Goal: Obtain resource: Download file/media

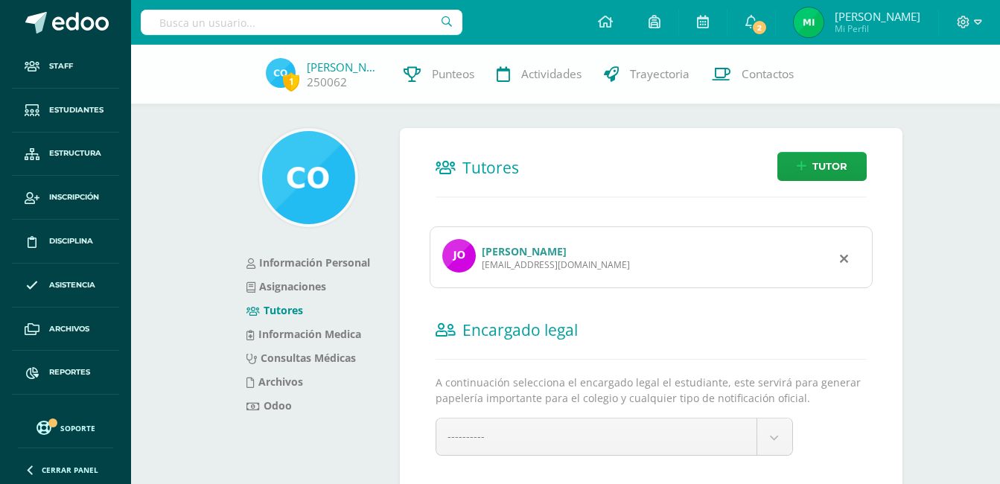
click at [344, 25] on input "text" at bounding box center [302, 22] width 322 height 25
type input "maza"
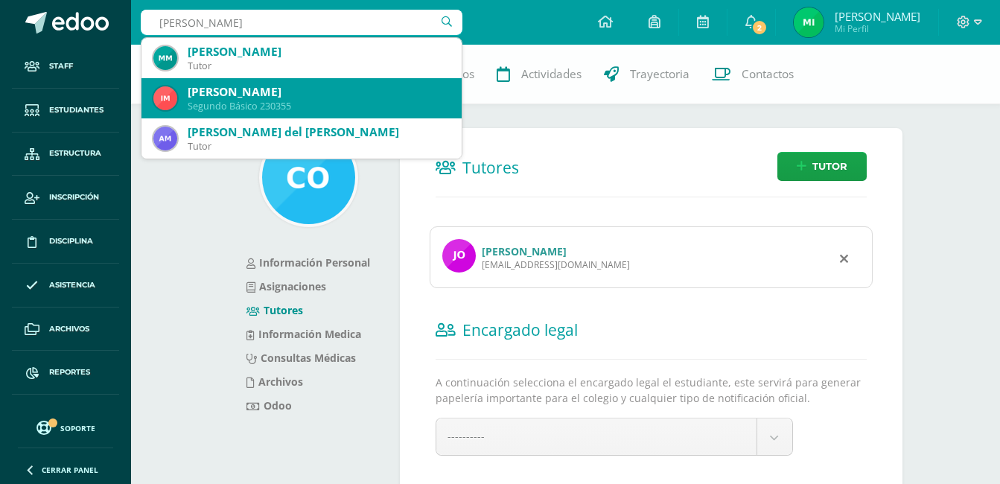
click at [264, 105] on div "Segundo Básico 230355" at bounding box center [319, 106] width 262 height 13
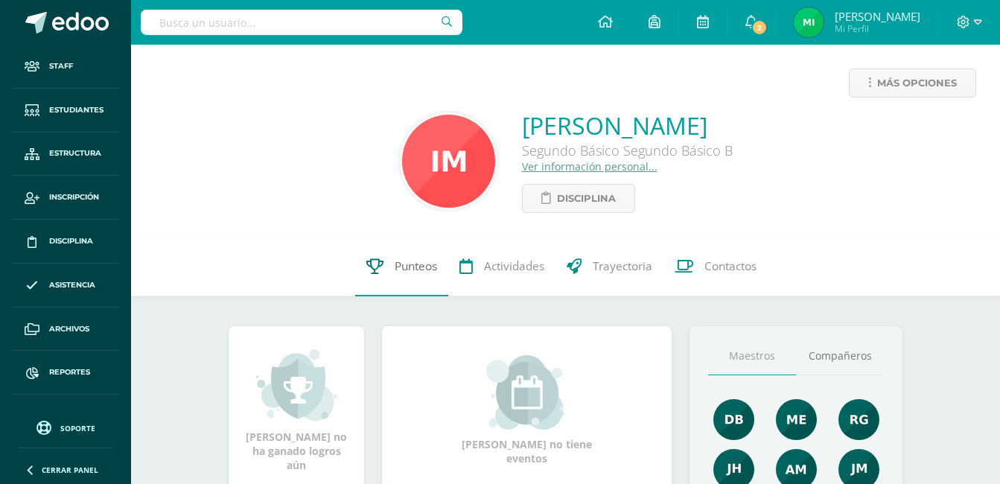
click at [408, 261] on span "Punteos" at bounding box center [416, 266] width 42 height 16
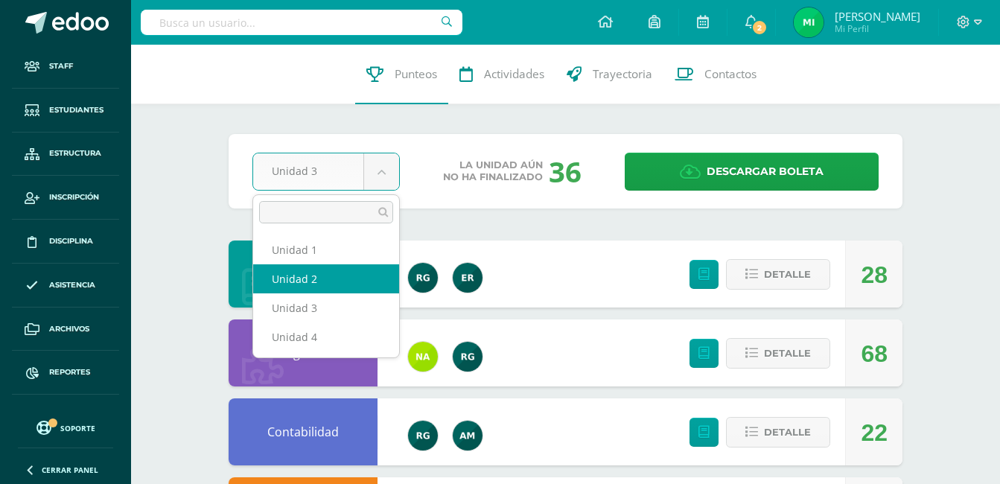
select select "Unidad 2"
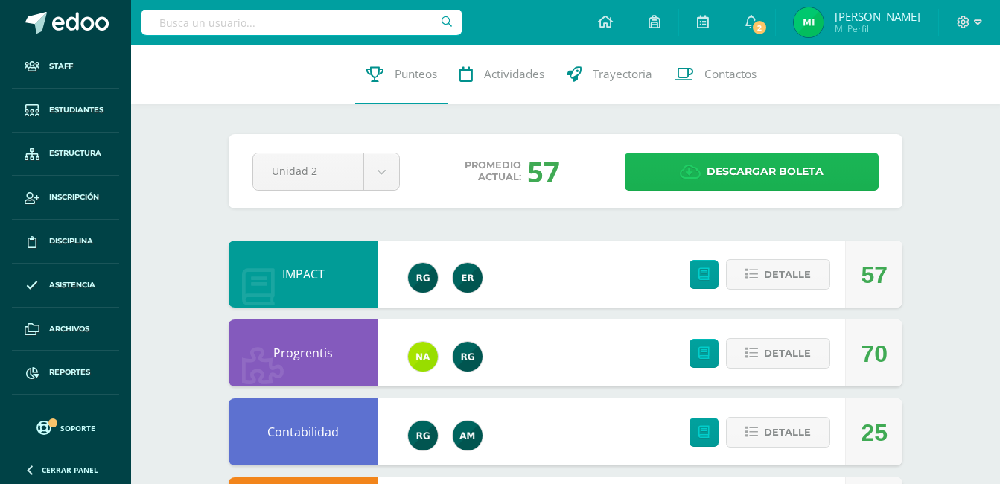
click at [763, 163] on span "Descargar boleta" at bounding box center [765, 171] width 117 height 37
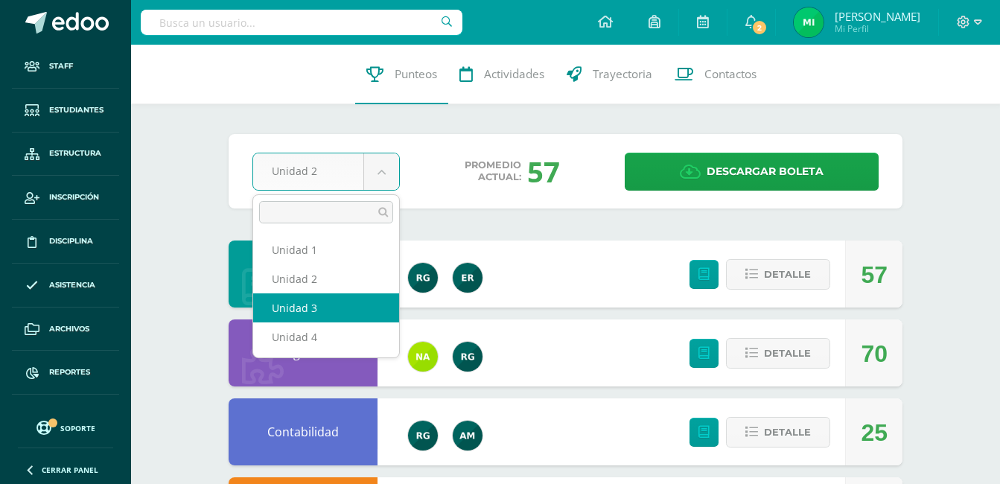
select select "Unidad 3"
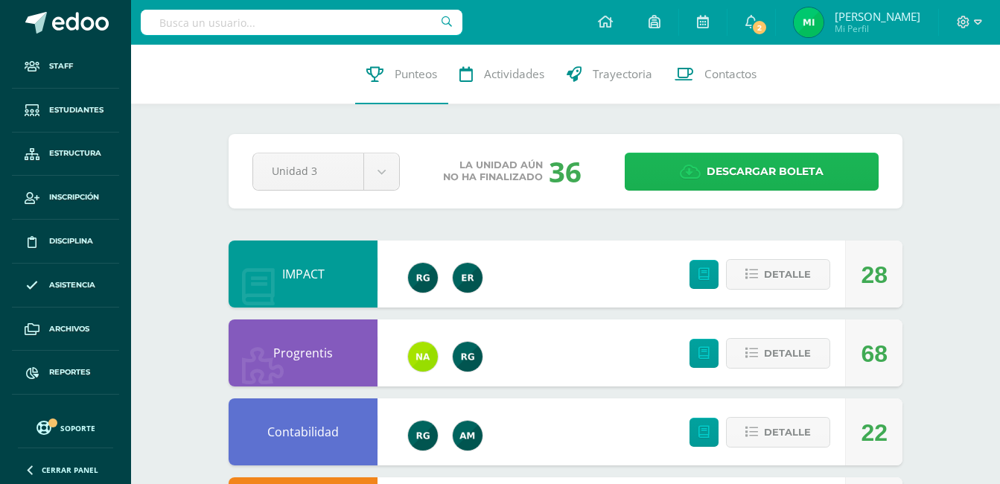
click at [744, 174] on span "Descargar boleta" at bounding box center [765, 171] width 117 height 37
